Goal: Task Accomplishment & Management: Use online tool/utility

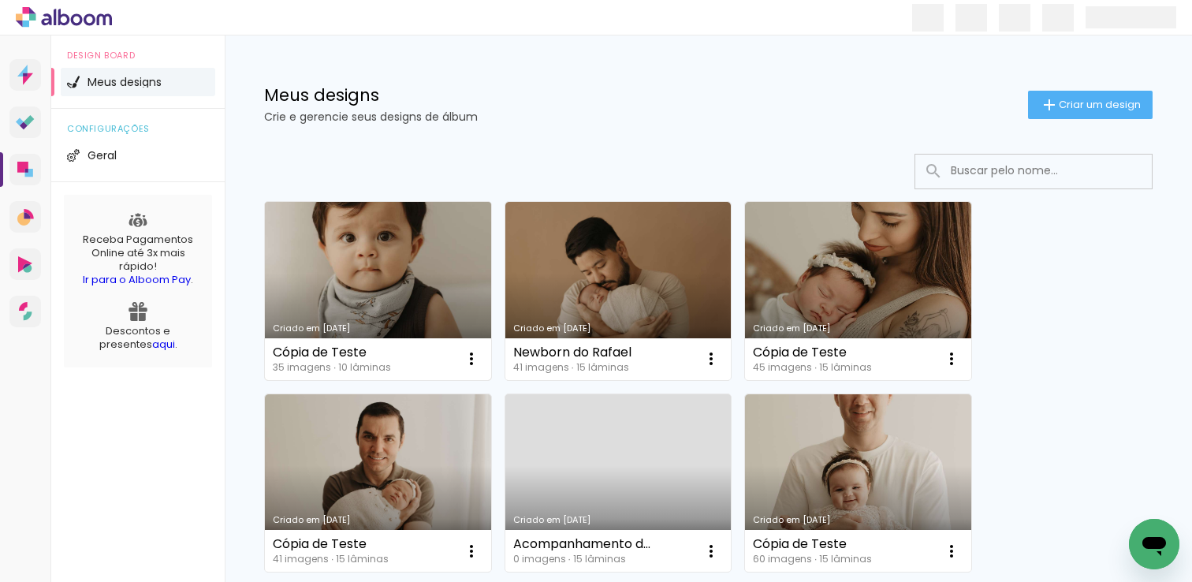
click at [439, 249] on link "Criado em [DATE]" at bounding box center [378, 291] width 226 height 178
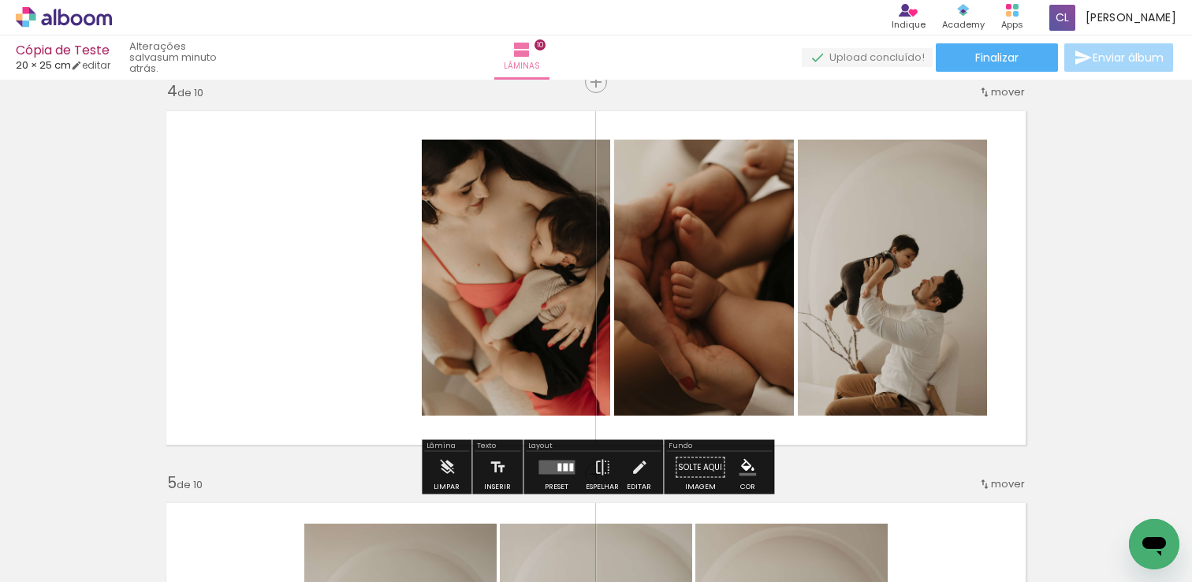
scroll to position [1230, 0]
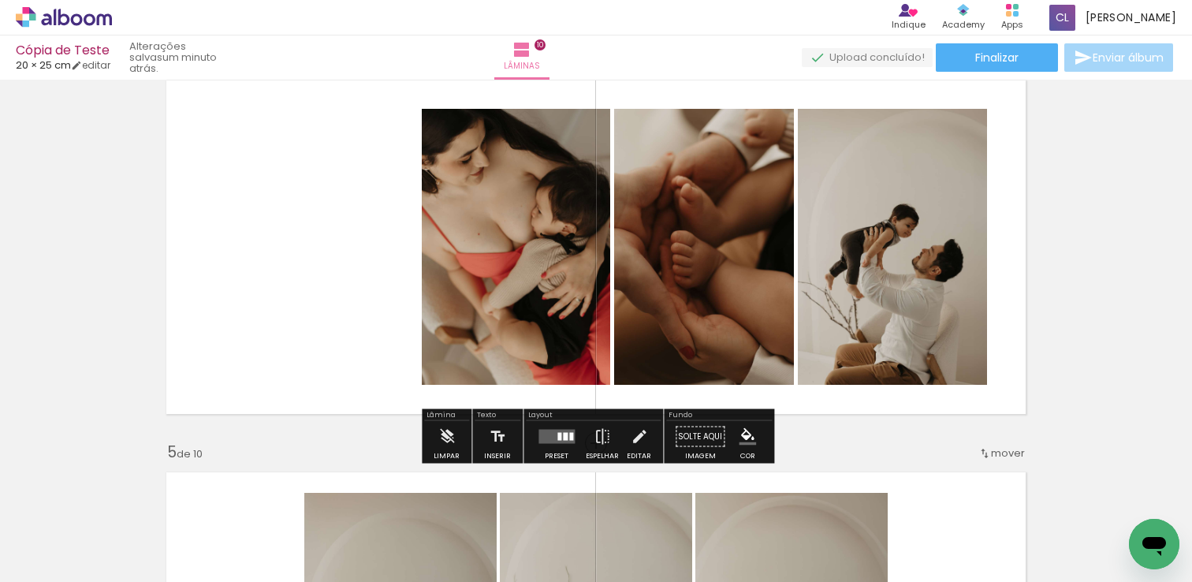
click at [558, 434] on div at bounding box center [560, 437] width 4 height 8
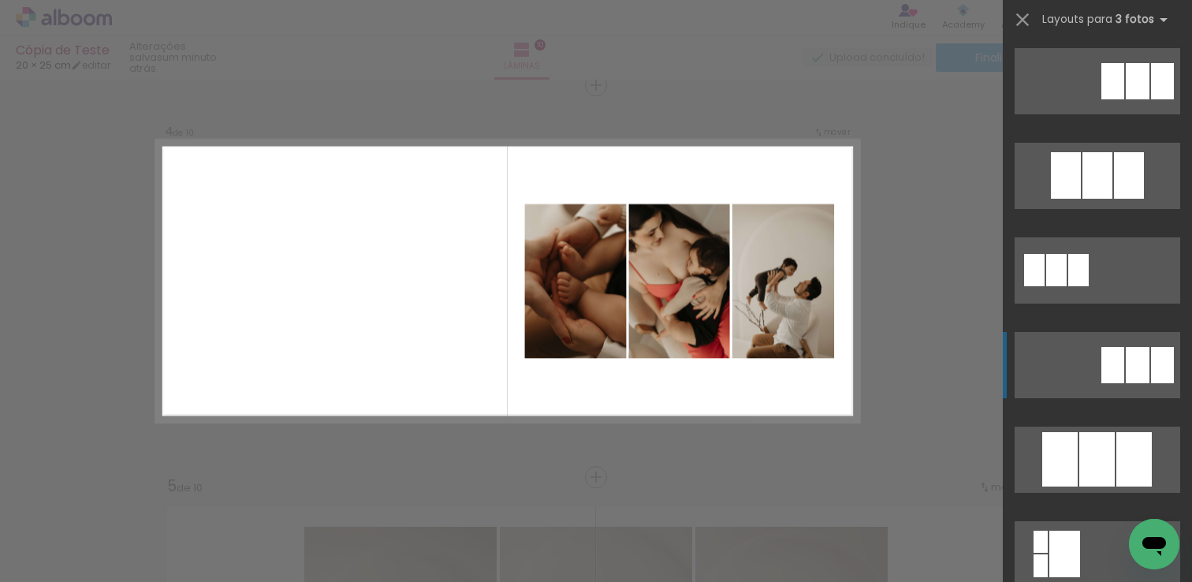
scroll to position [1195, 0]
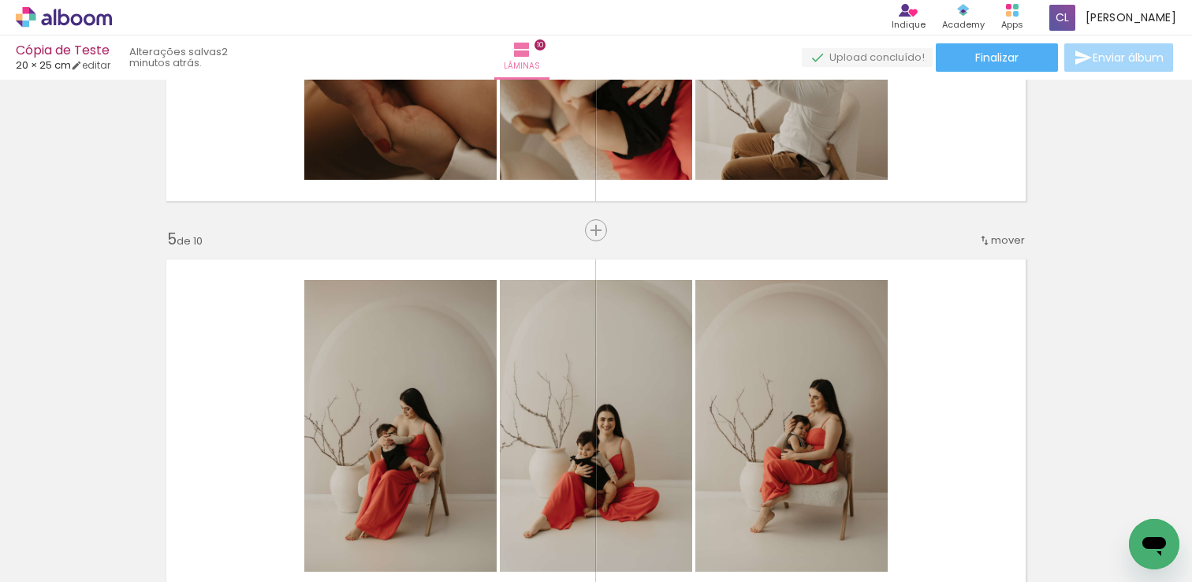
scroll to position [1293, 0]
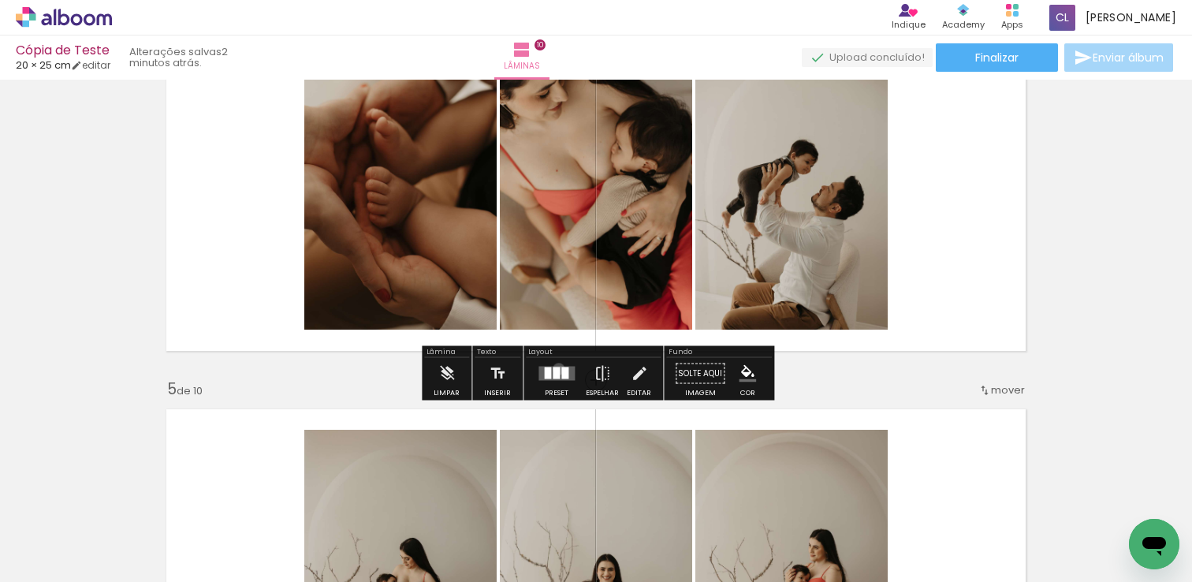
click at [555, 368] on div at bounding box center [556, 373] width 7 height 12
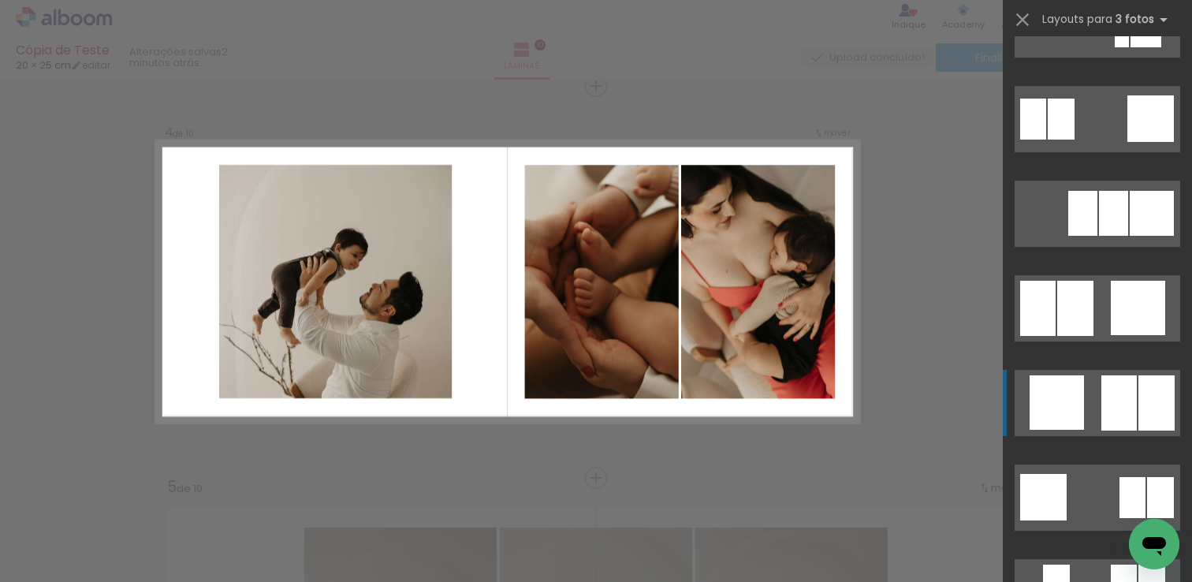
scroll to position [1587, 0]
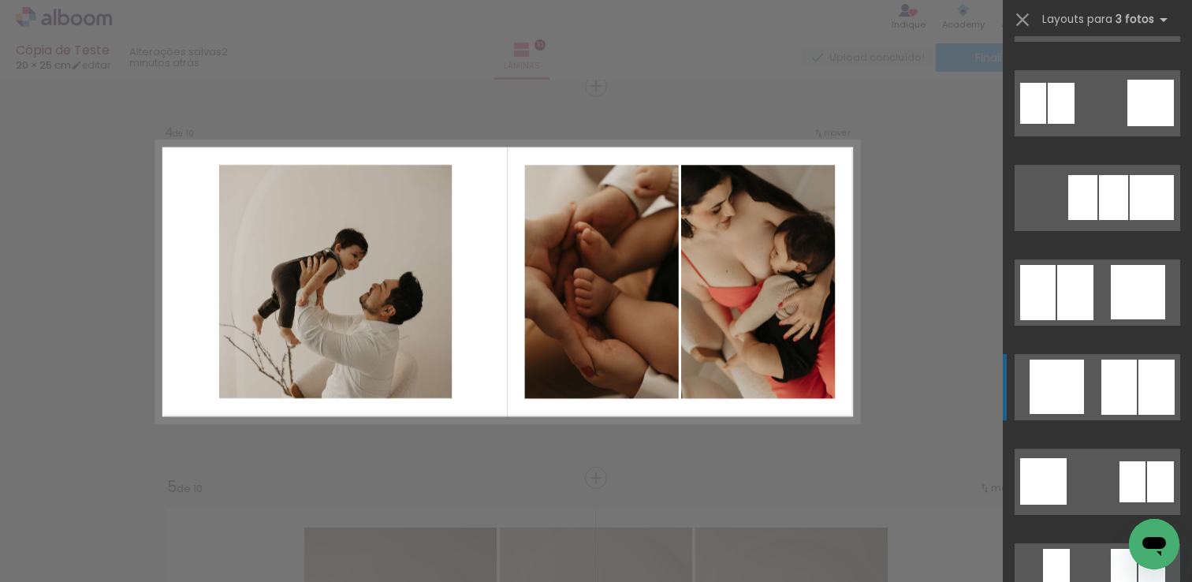
click at [1097, 231] on quentale-layouter at bounding box center [1098, 198] width 166 height 66
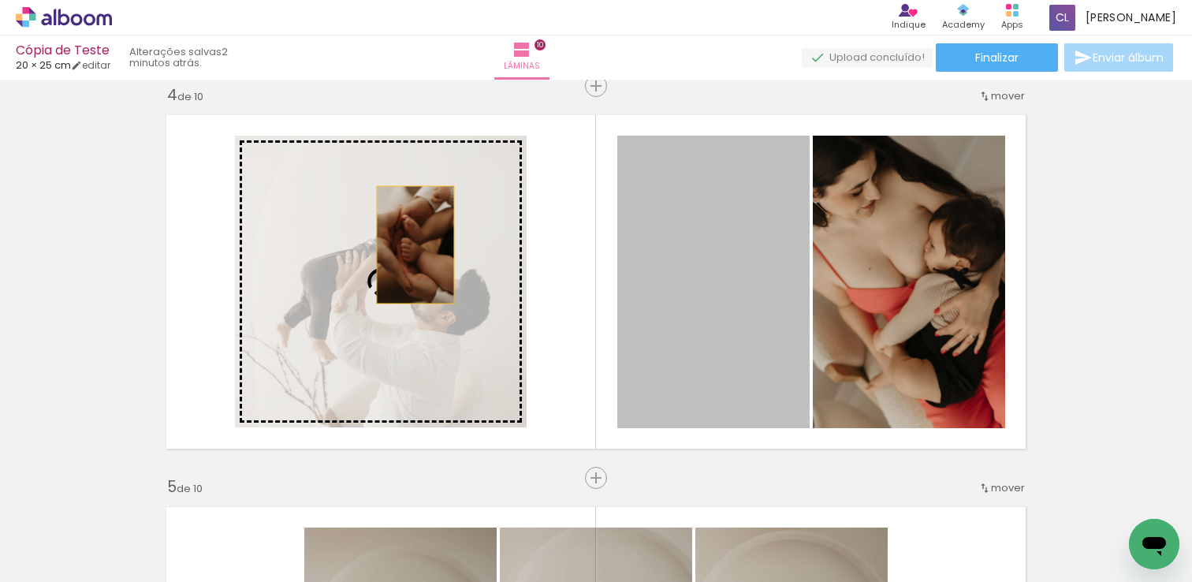
drag, startPoint x: 732, startPoint y: 256, endPoint x: 413, endPoint y: 244, distance: 318.8
click at [0, 0] on slot at bounding box center [0, 0] width 0 height 0
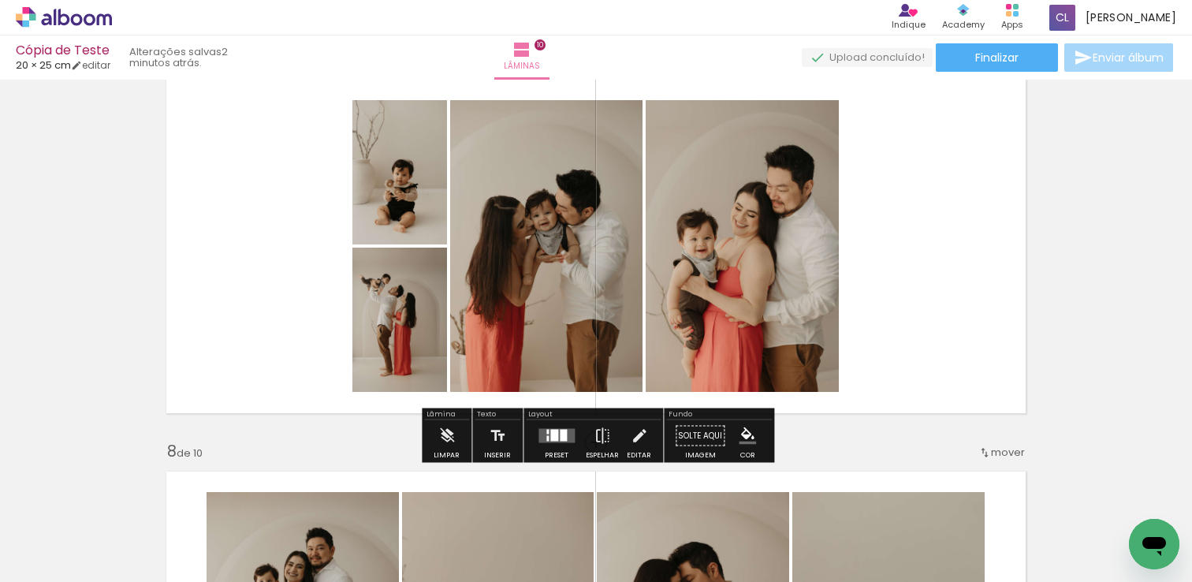
scroll to position [2415, 0]
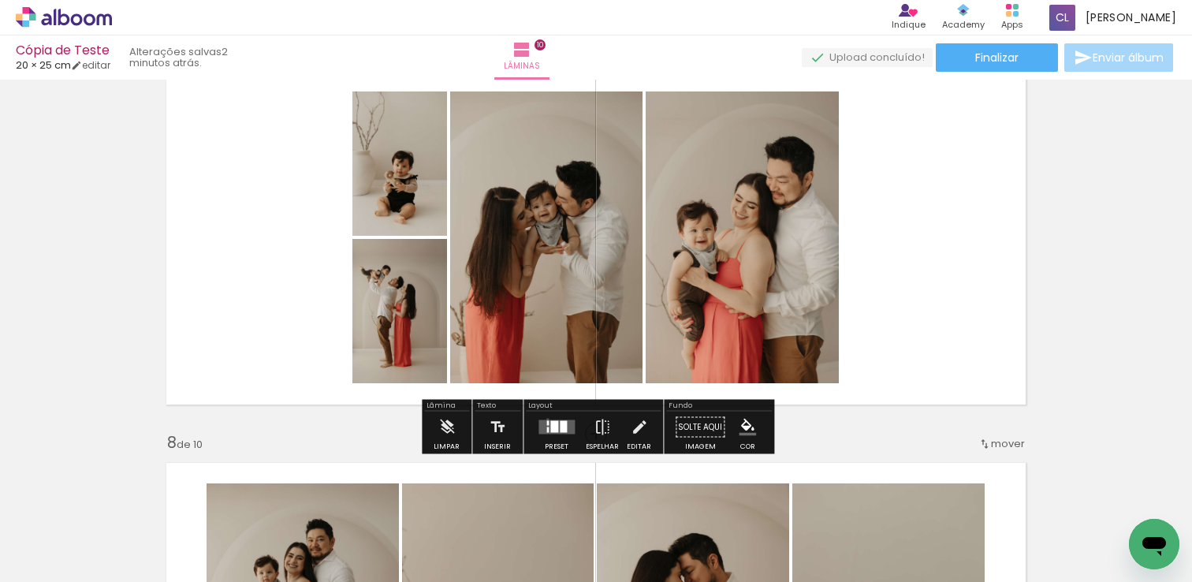
click at [544, 420] on quentale-layouter at bounding box center [557, 427] width 36 height 14
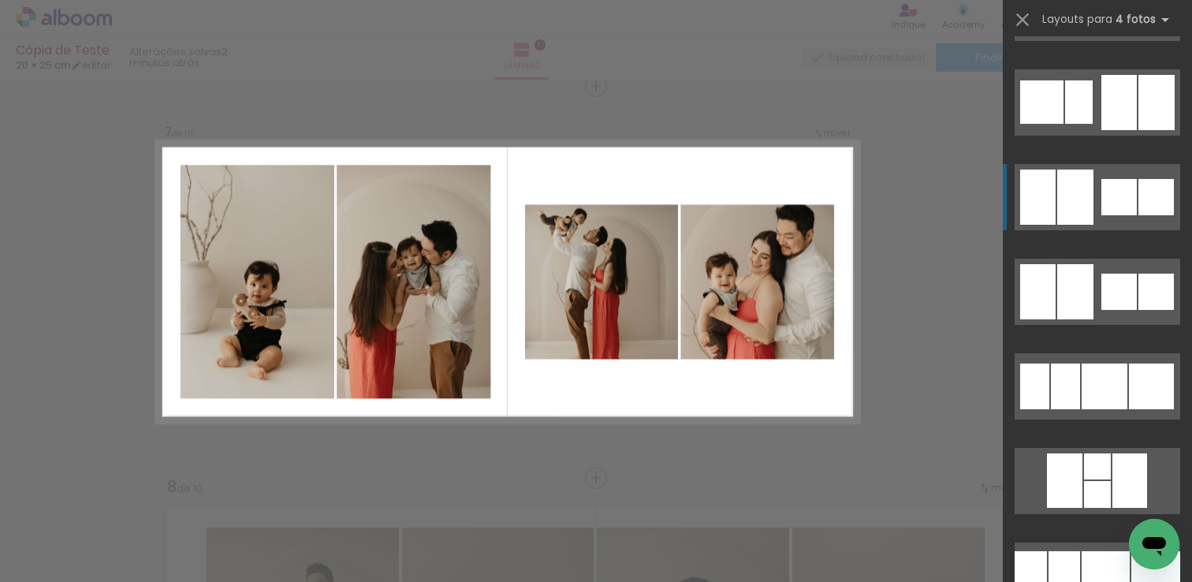
scroll to position [4271, 0]
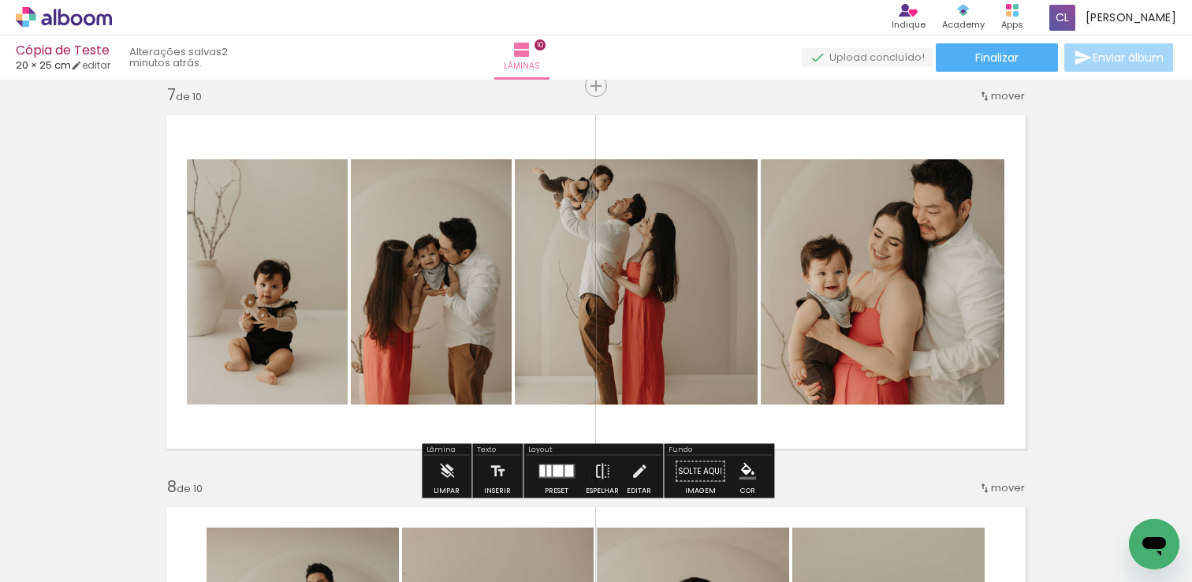
click at [349, 340] on quentale-layouter at bounding box center [596, 282] width 878 height 352
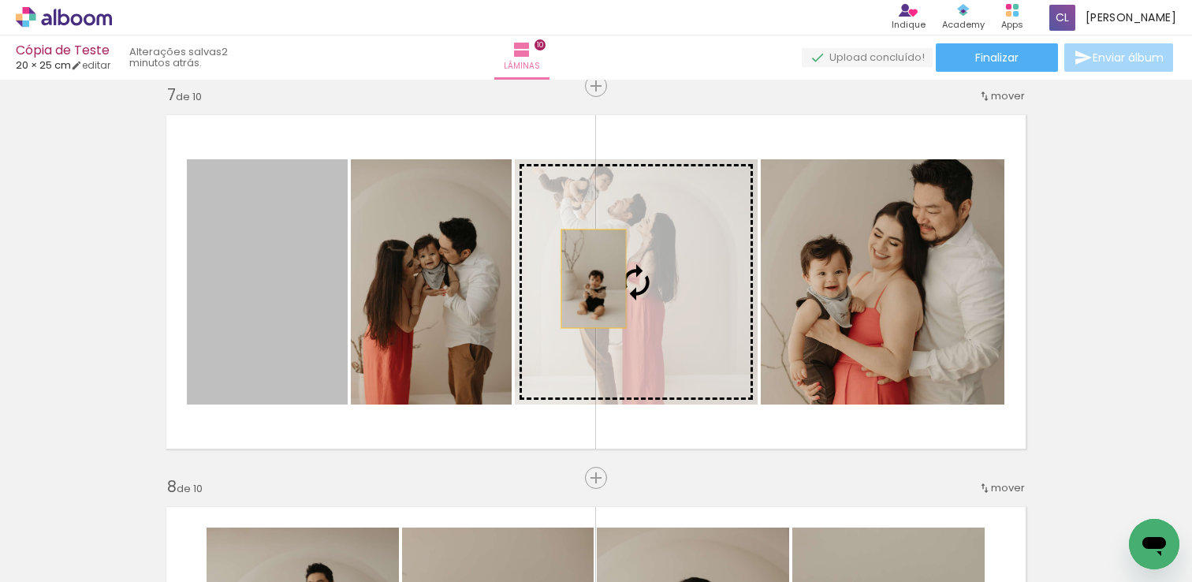
drag, startPoint x: 315, startPoint y: 331, endPoint x: 614, endPoint y: 274, distance: 305.1
click at [0, 0] on slot at bounding box center [0, 0] width 0 height 0
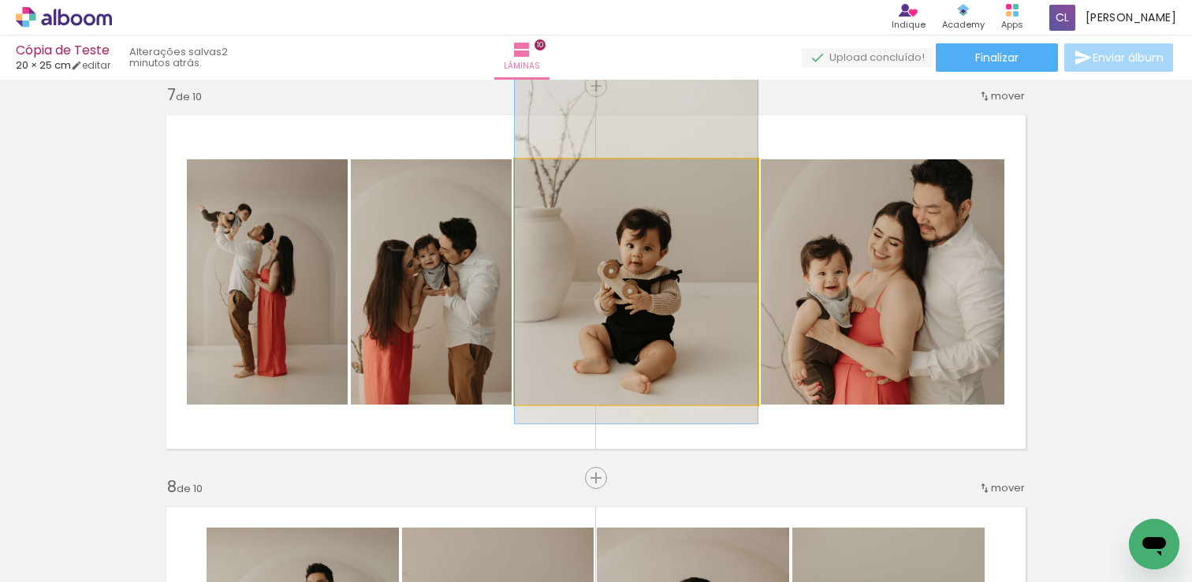
drag, startPoint x: 675, startPoint y: 301, endPoint x: 675, endPoint y: 260, distance: 41.0
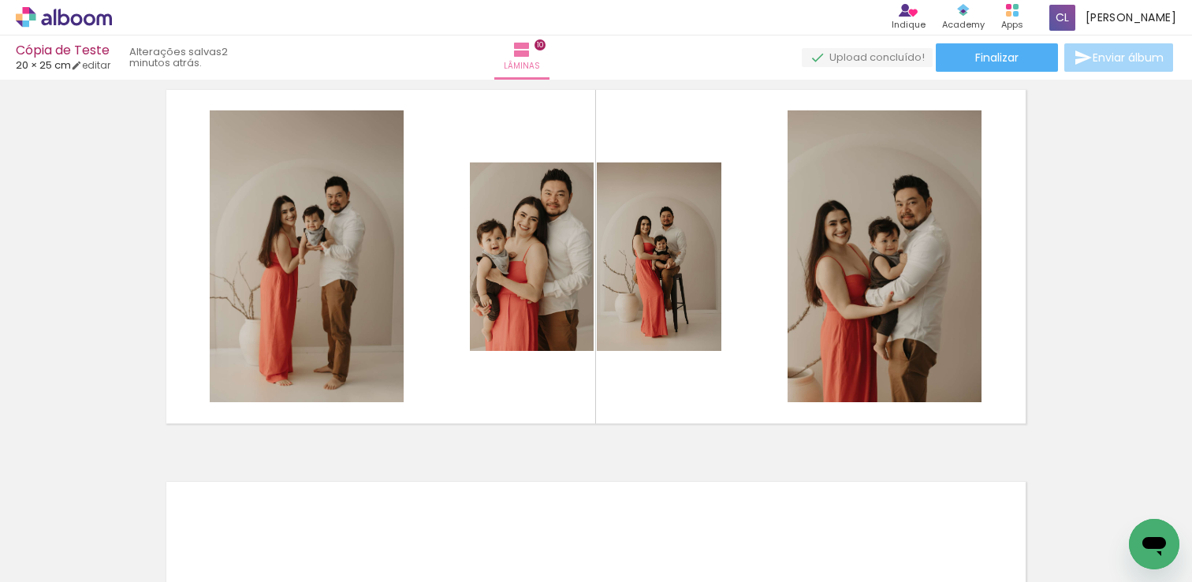
scroll to position [3558, 0]
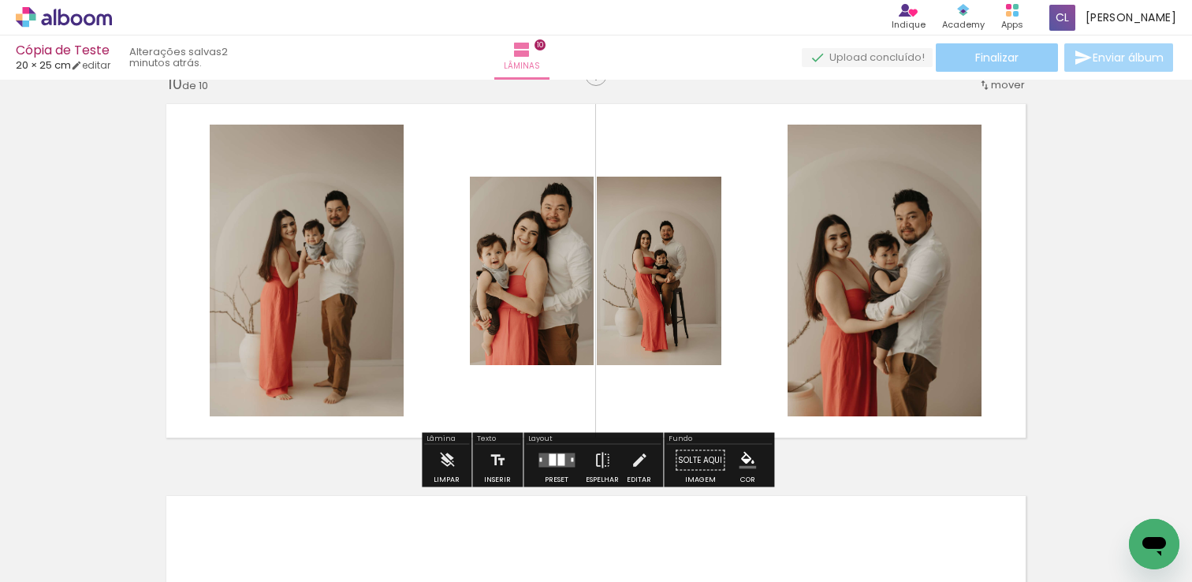
click at [975, 54] on span "Finalizar" at bounding box center [996, 57] width 43 height 11
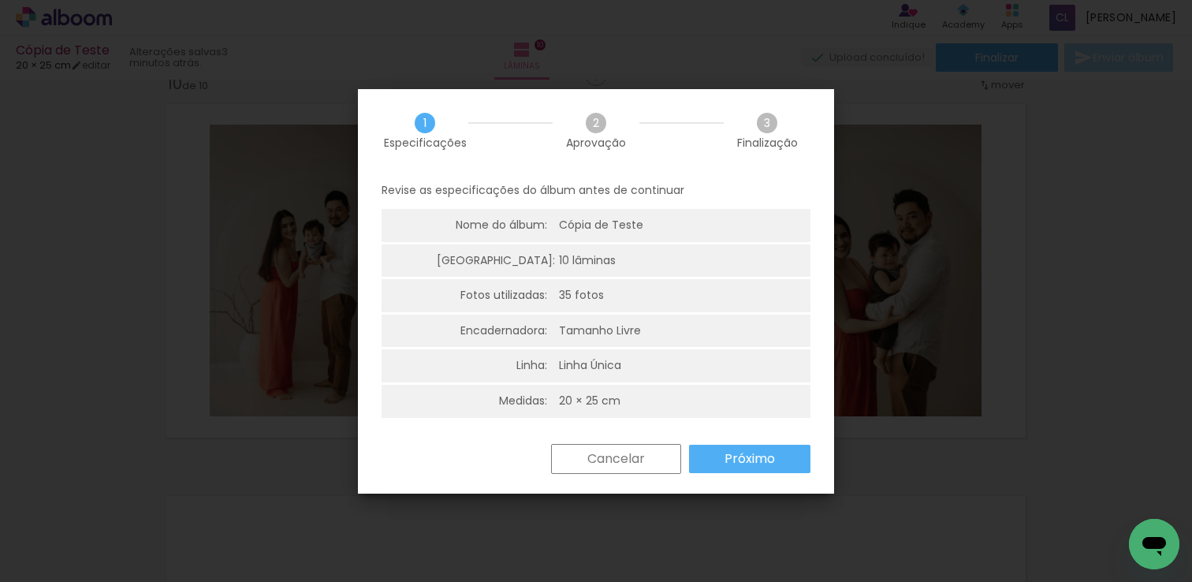
click at [789, 452] on paper-button "Próximo" at bounding box center [749, 459] width 121 height 28
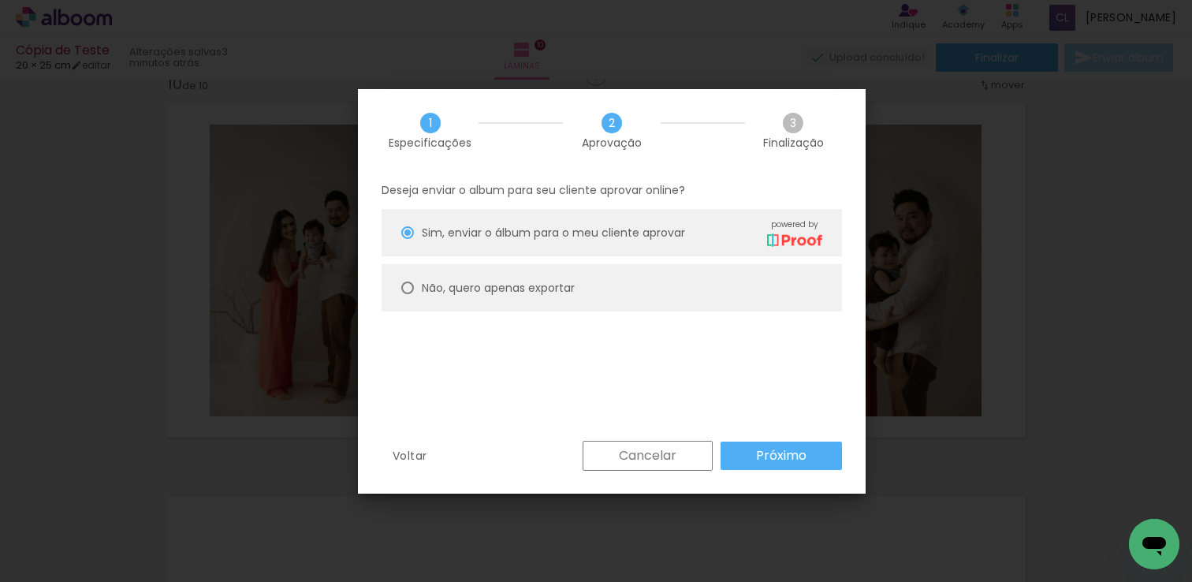
click at [0, 0] on slot "Não, quero apenas exportar" at bounding box center [0, 0] width 0 height 0
type paper-radio-button "on"
click at [742, 445] on paper-button "Próximo" at bounding box center [781, 456] width 121 height 28
type input "Alta, 300 DPI"
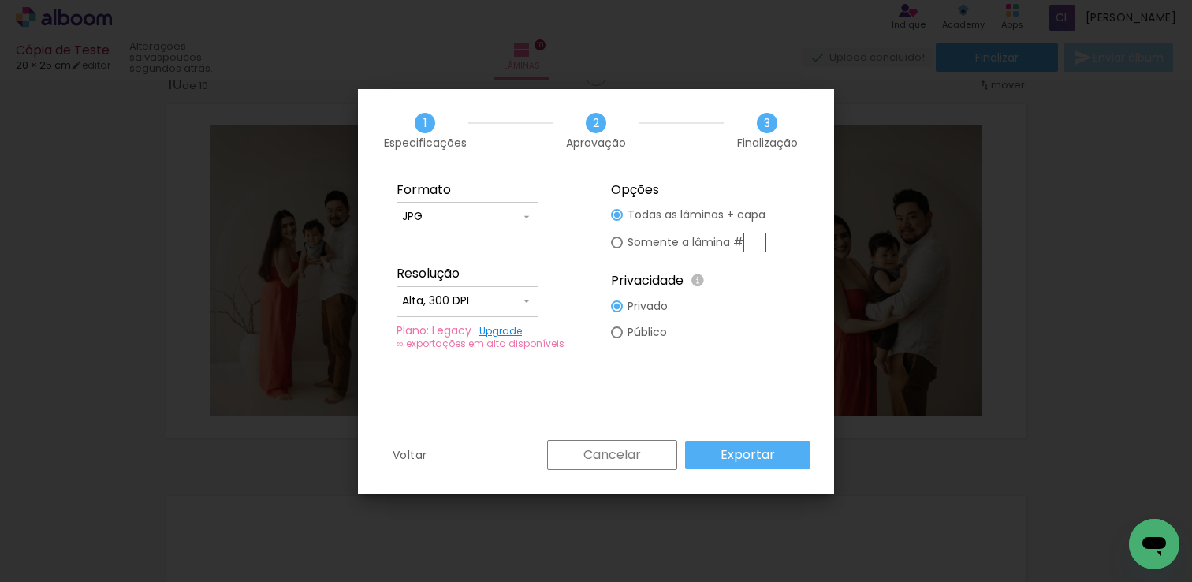
click at [742, 445] on paper-button "Exportar" at bounding box center [747, 455] width 125 height 28
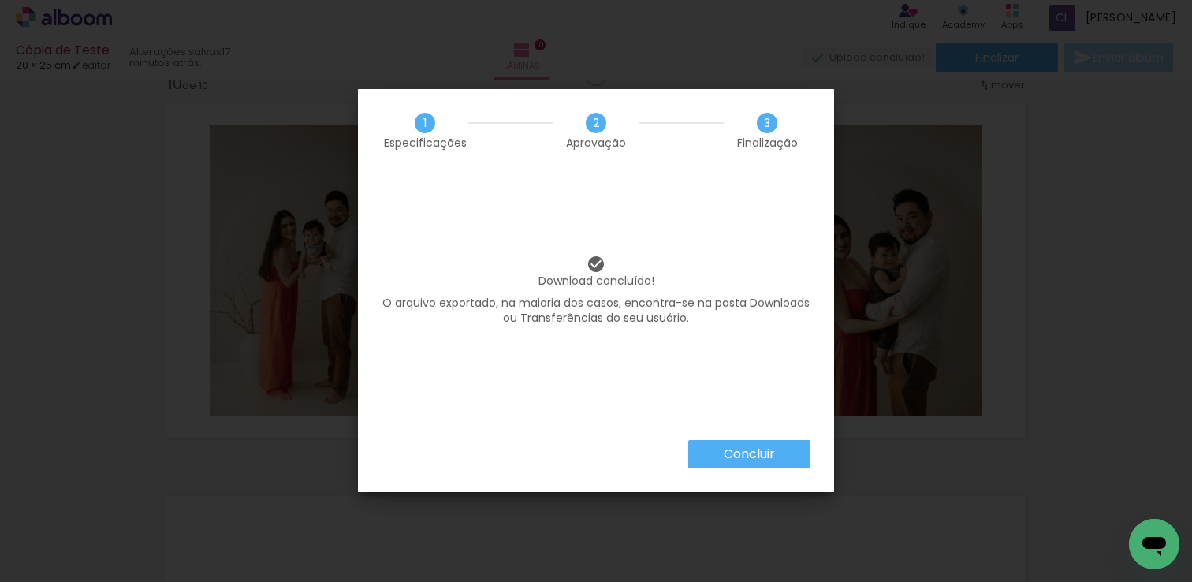
scroll to position [4271, 0]
